Goal: Navigation & Orientation: Find specific page/section

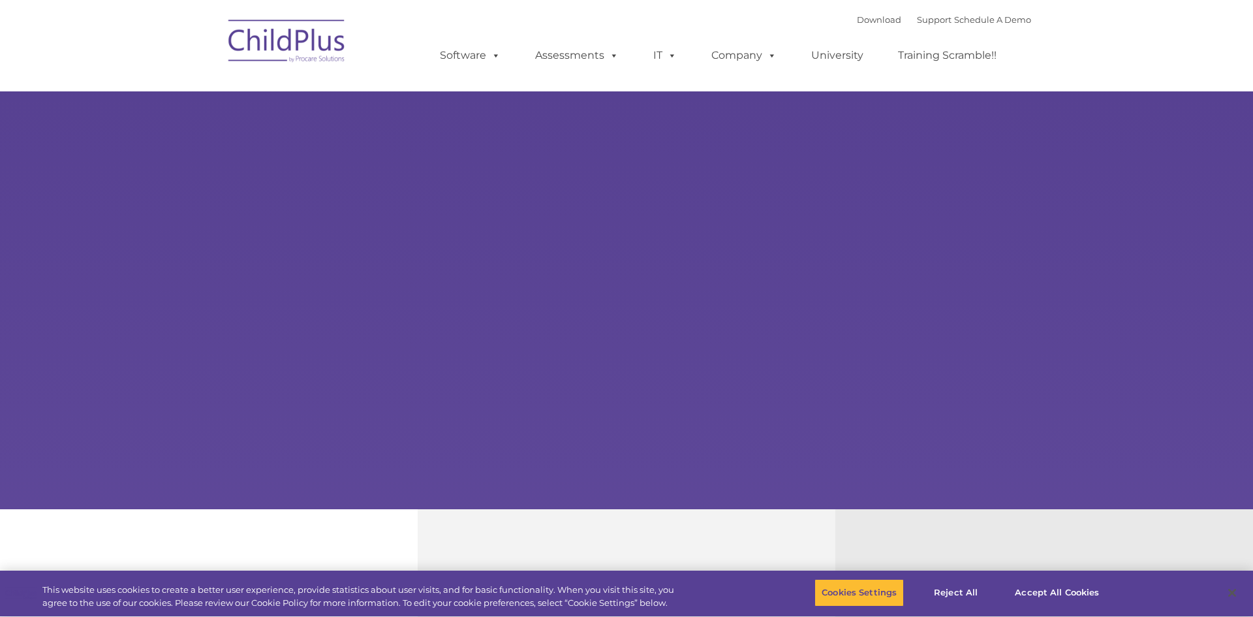
type input ""
select select "MEDIUM"
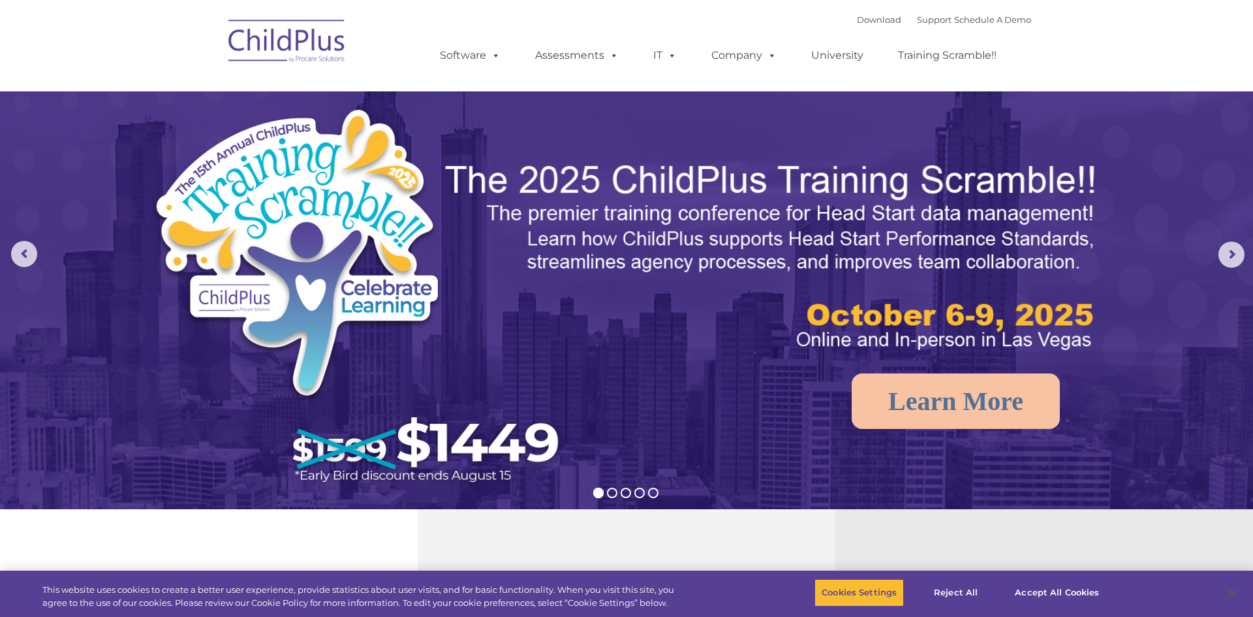
click at [303, 58] on img at bounding box center [287, 42] width 131 height 65
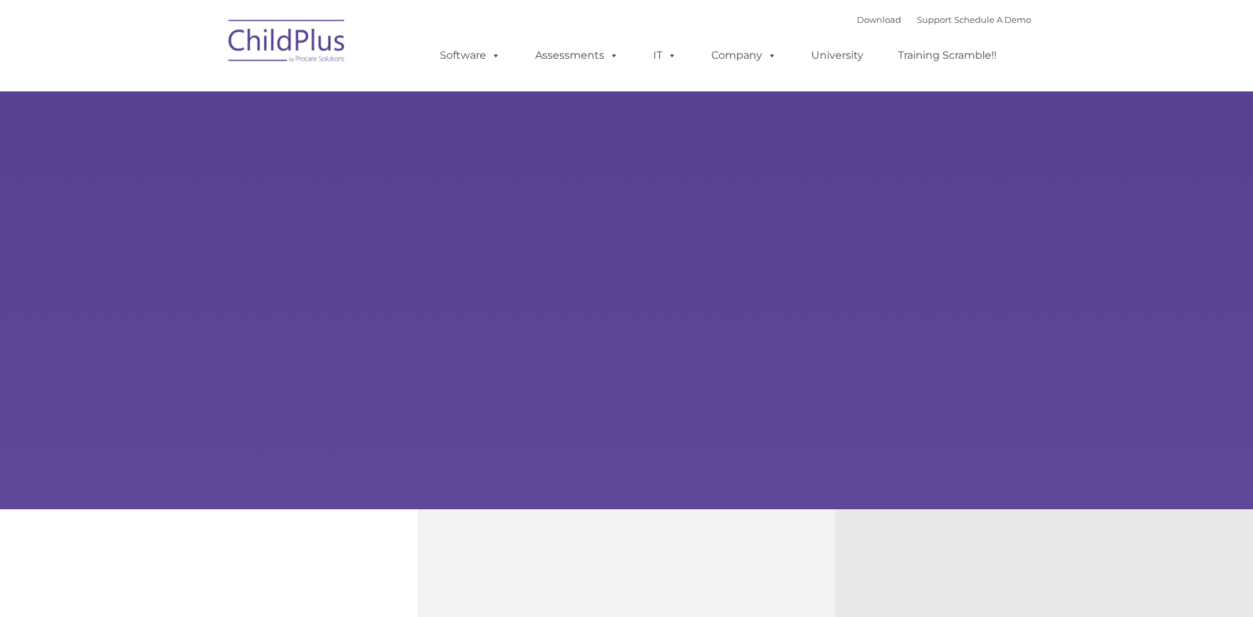
select select "MEDIUM"
